Goal: Task Accomplishment & Management: Manage account settings

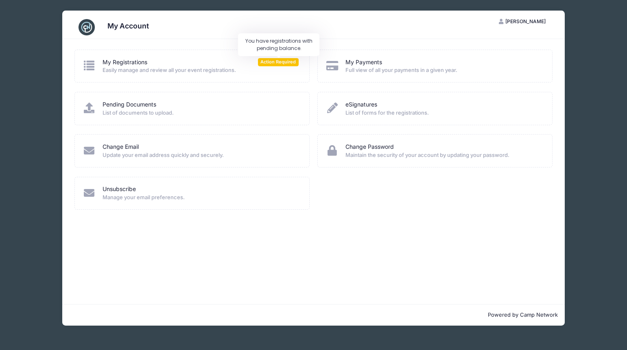
click at [274, 64] on span "Action Required" at bounding box center [278, 62] width 41 height 8
click at [129, 60] on link "My Registrations" at bounding box center [125, 62] width 45 height 9
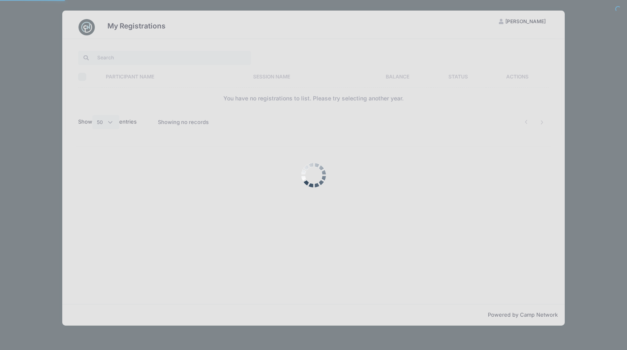
select select "50"
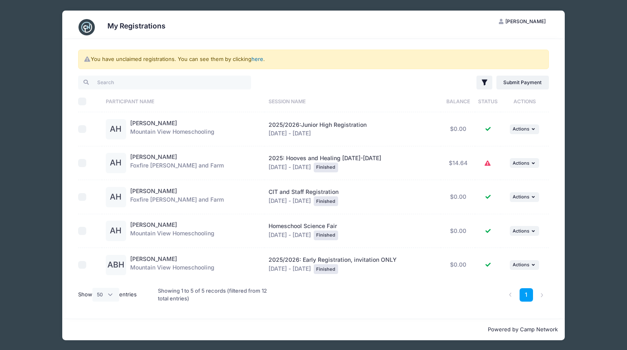
click at [259, 60] on link "here" at bounding box center [258, 59] width 12 height 7
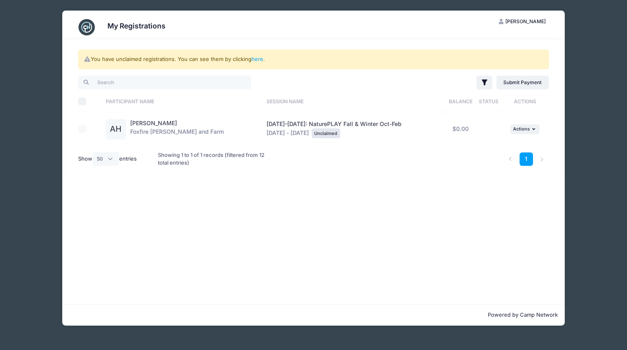
click at [521, 136] on td "... Actions Claim Registration" at bounding box center [526, 129] width 48 height 34
click at [520, 126] on button "... Actions" at bounding box center [524, 130] width 29 height 10
click at [490, 146] on link "Claim Registration" at bounding box center [497, 147] width 74 height 15
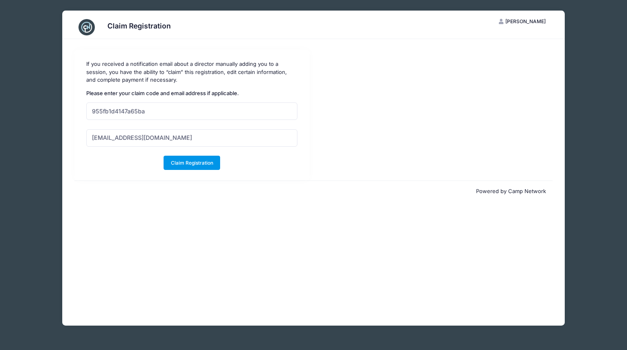
click at [178, 163] on button "Claim Registration" at bounding box center [192, 163] width 57 height 14
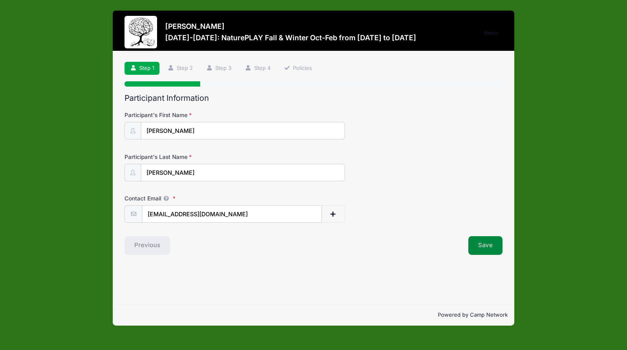
click at [480, 247] on button "Save" at bounding box center [486, 246] width 34 height 19
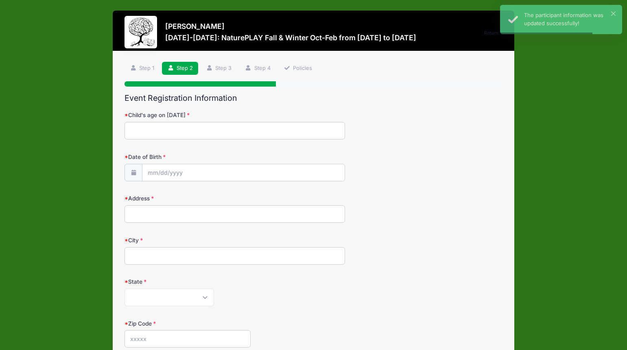
scroll to position [267, 0]
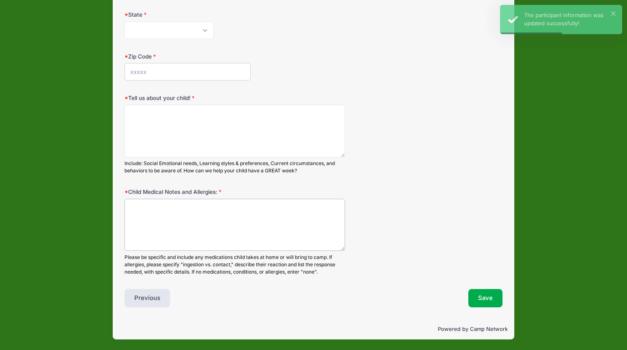
click at [320, 234] on textarea "Child Medical Notes and Allergies:" at bounding box center [235, 225] width 221 height 53
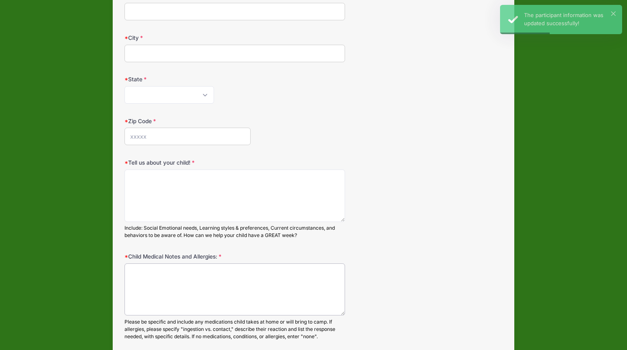
scroll to position [0, 0]
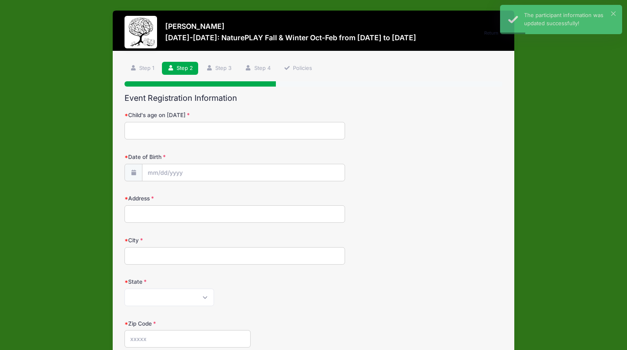
click at [257, 128] on input "Child's age on August 1st" at bounding box center [235, 131] width 221 height 18
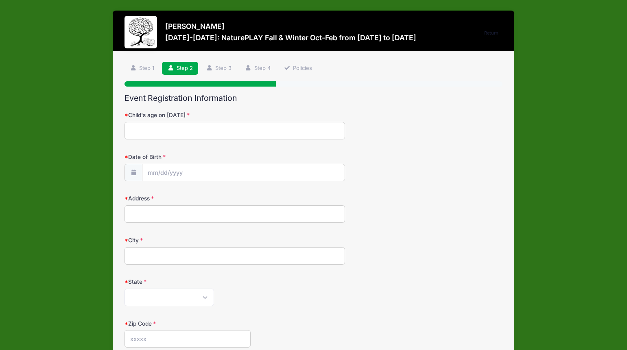
click at [234, 129] on input "Child's age on August 1st" at bounding box center [235, 131] width 221 height 18
click at [221, 239] on label "City" at bounding box center [188, 241] width 126 height 8
click at [221, 248] on input "City" at bounding box center [235, 257] width 221 height 18
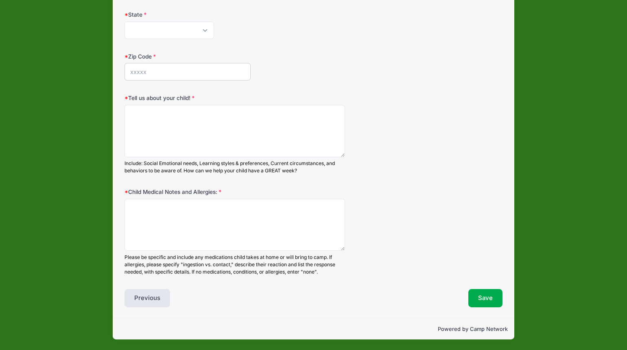
click at [400, 238] on div "Child Medical Notes and Allergies: Please be specific and include any medicatio…" at bounding box center [314, 232] width 378 height 88
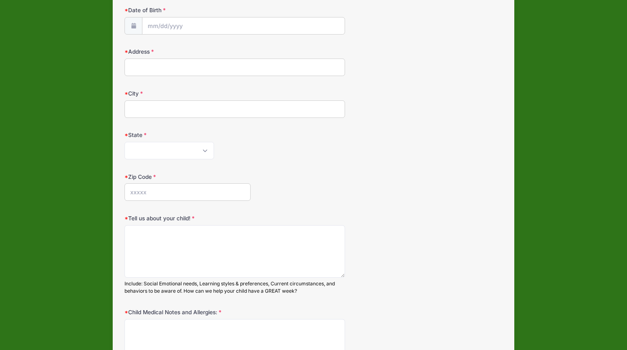
scroll to position [0, 0]
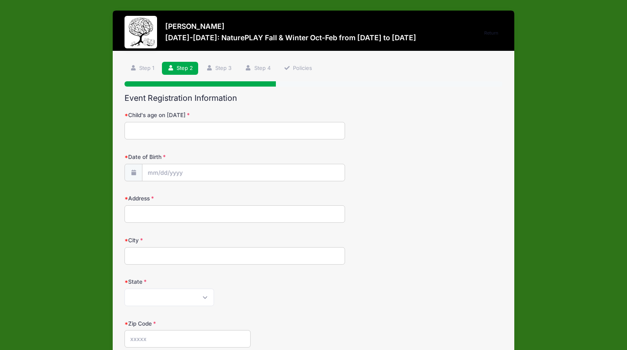
click at [171, 136] on input "Child's age on August 1st" at bounding box center [235, 131] width 221 height 18
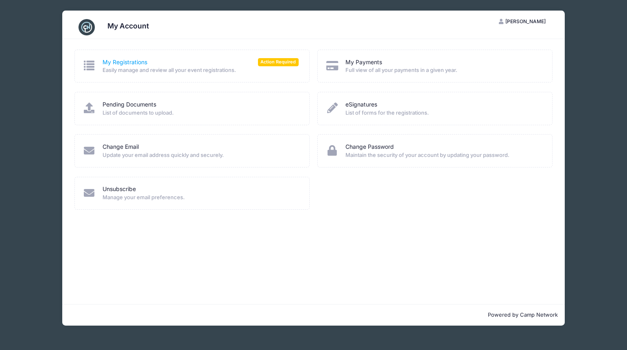
click at [124, 65] on link "My Registrations" at bounding box center [125, 62] width 45 height 9
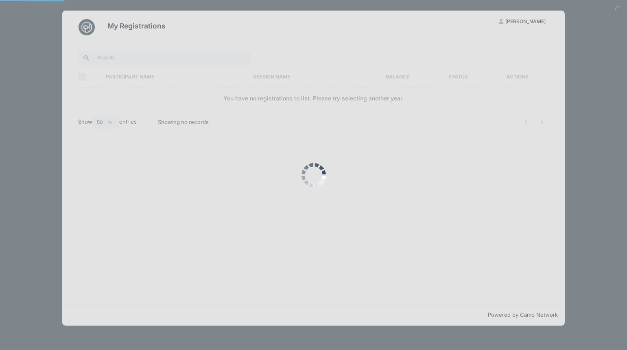
select select "50"
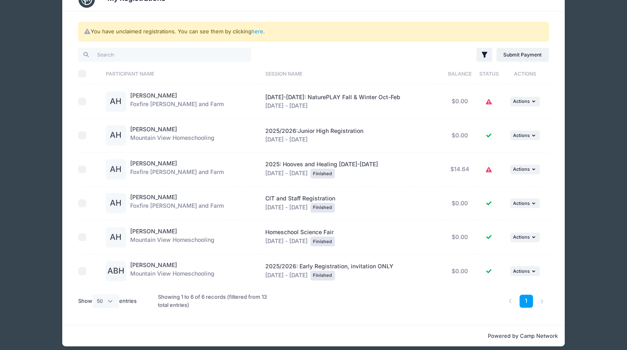
scroll to position [35, 0]
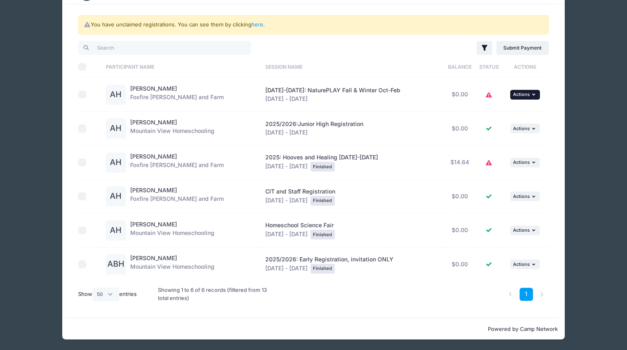
click at [518, 94] on span "Actions" at bounding box center [521, 95] width 17 height 6
click at [496, 110] on link "View Registration" at bounding box center [498, 112] width 74 height 15
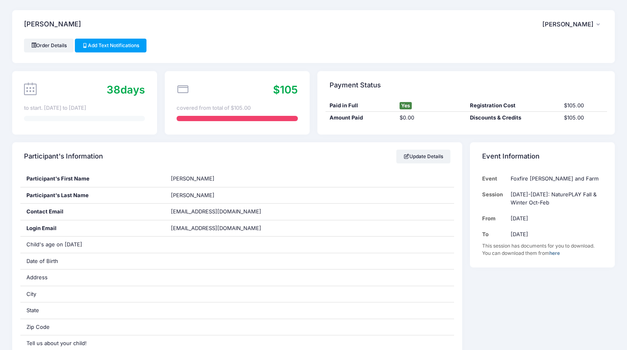
click at [451, 24] on div "[PERSON_NAME] AH [PERSON_NAME] My Account Logout" at bounding box center [313, 24] width 603 height 28
click at [310, 14] on div "[PERSON_NAME] AH [PERSON_NAME] My Account Logout" at bounding box center [313, 24] width 603 height 28
